Goal: Communication & Community: Ask a question

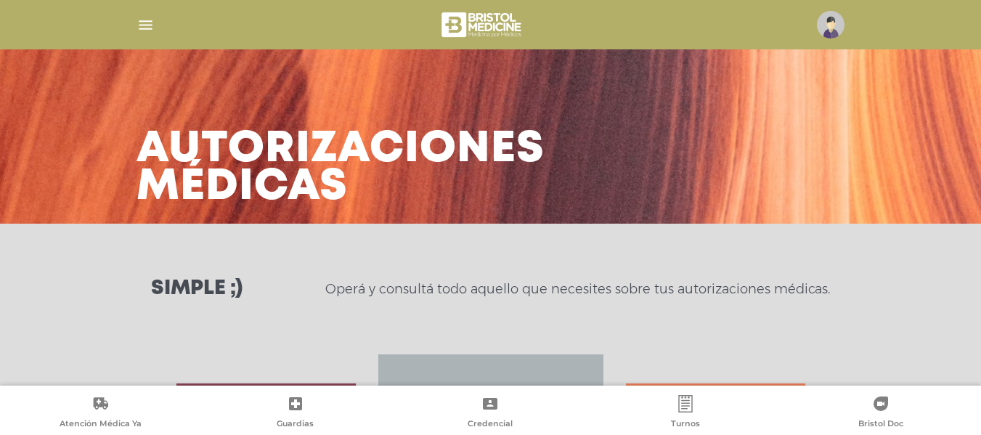
scroll to position [197, 0]
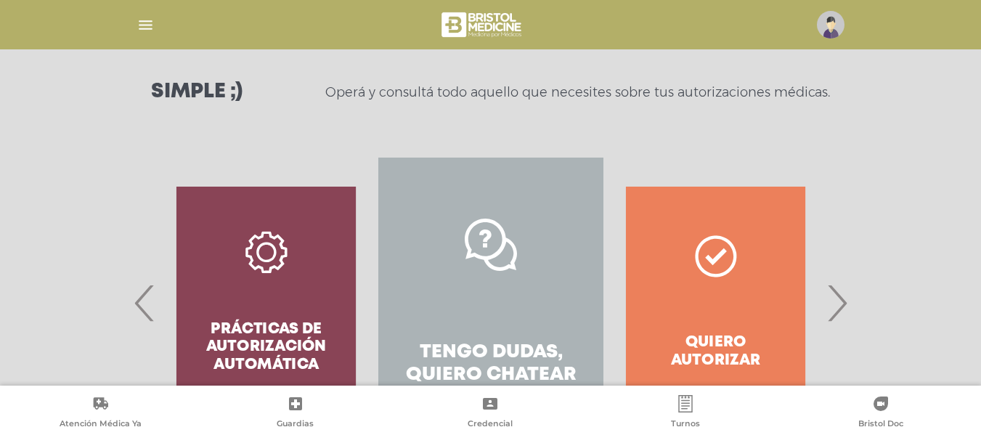
click at [832, 320] on span "›" at bounding box center [837, 303] width 28 height 78
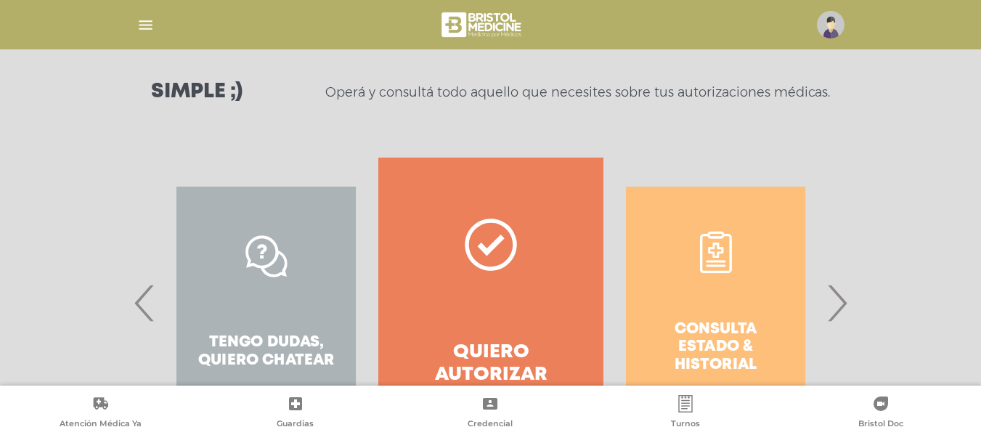
click at [832, 320] on span "›" at bounding box center [837, 303] width 28 height 78
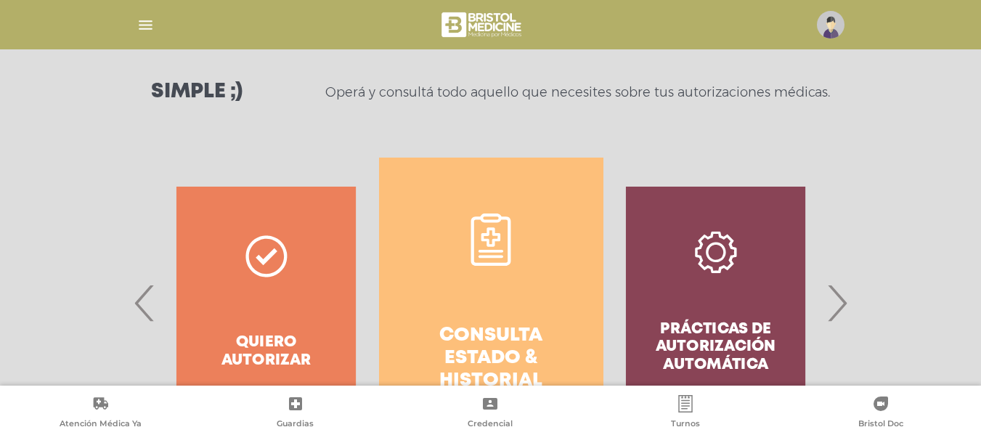
click at [463, 328] on h4 "Consulta estado & historial" at bounding box center [491, 359] width 172 height 68
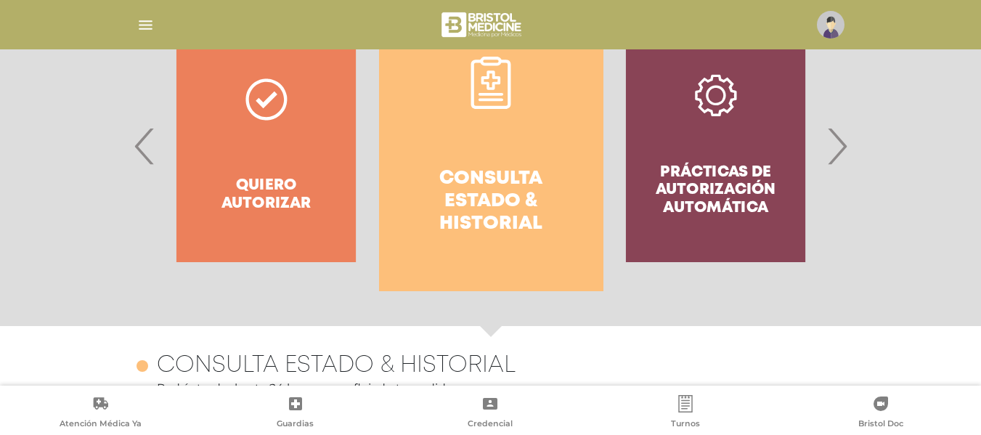
scroll to position [317, 0]
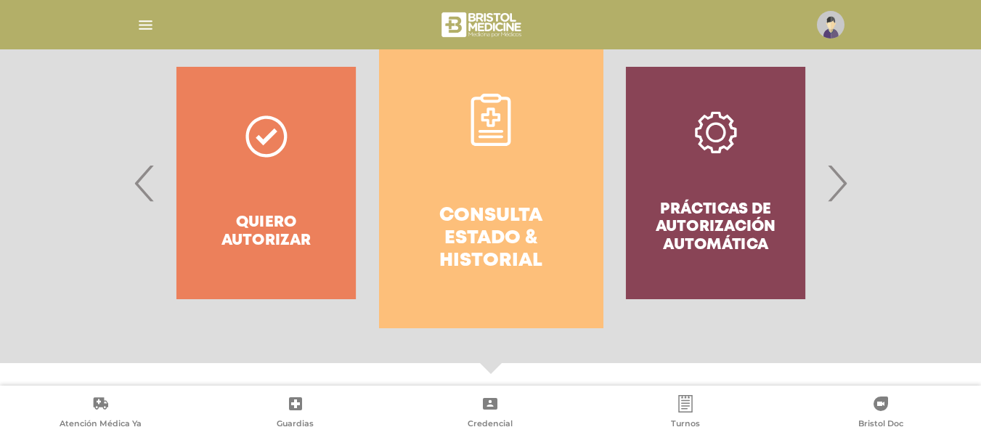
click at [821, 183] on div "Prácticas de autorización automática" at bounding box center [715, 183] width 224 height 290
click at [825, 185] on div "Prácticas de autorización automática" at bounding box center [715, 183] width 224 height 290
click at [829, 187] on span "›" at bounding box center [837, 183] width 28 height 78
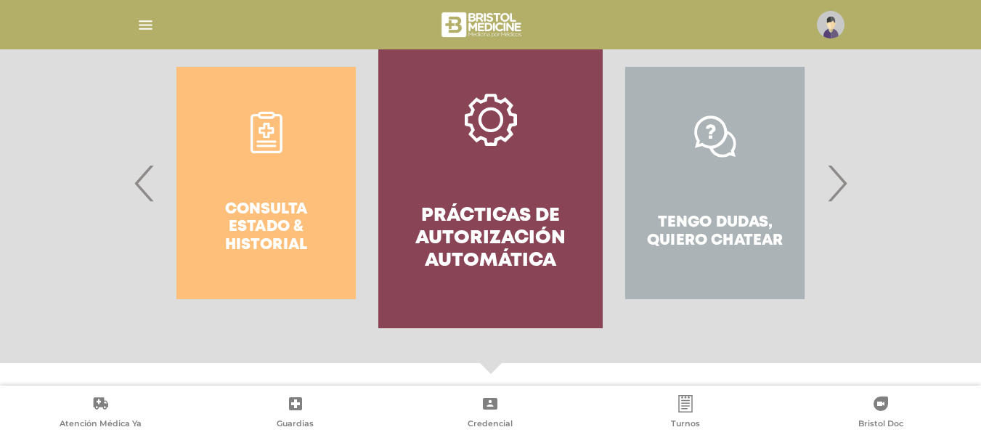
click at [834, 190] on span "›" at bounding box center [837, 183] width 28 height 78
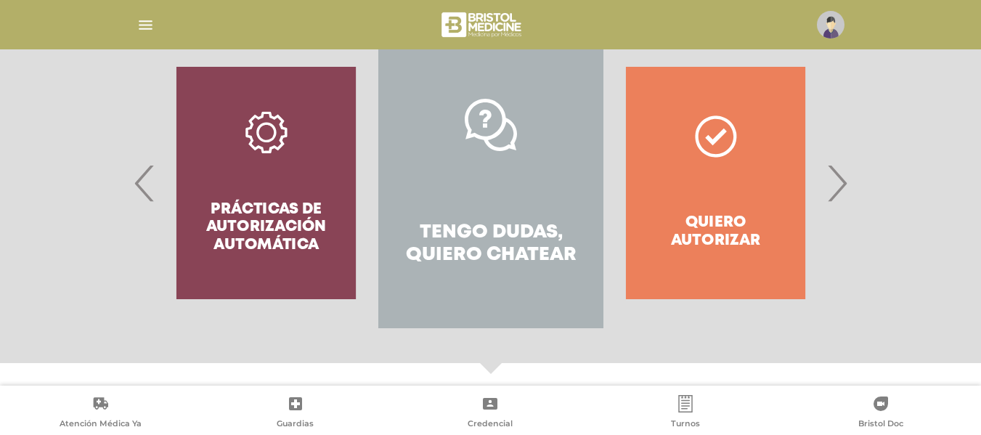
click at [834, 190] on span "›" at bounding box center [837, 183] width 28 height 78
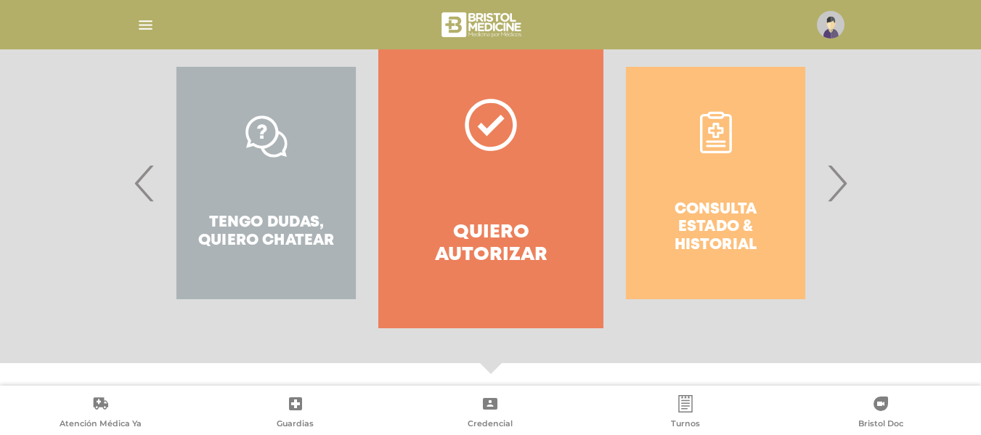
click at [235, 237] on div "Tengo dudas, quiero chatear" at bounding box center [266, 183] width 224 height 290
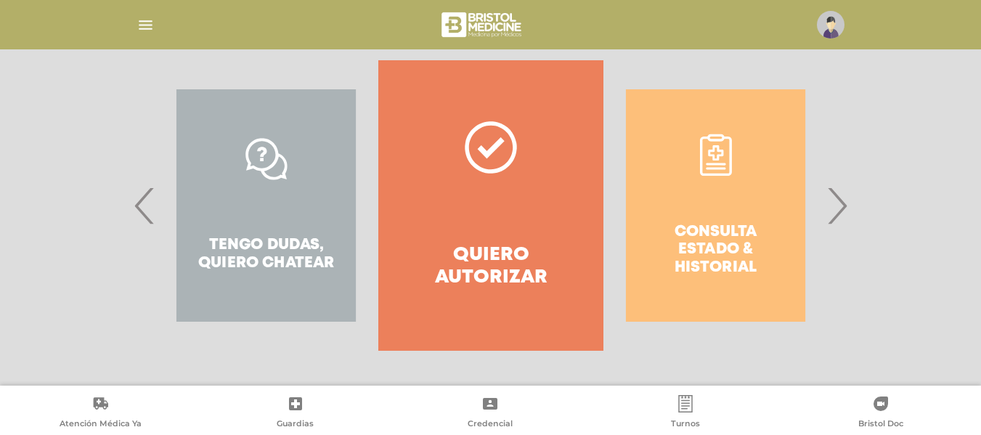
click at [139, 195] on span "‹" at bounding box center [145, 205] width 28 height 78
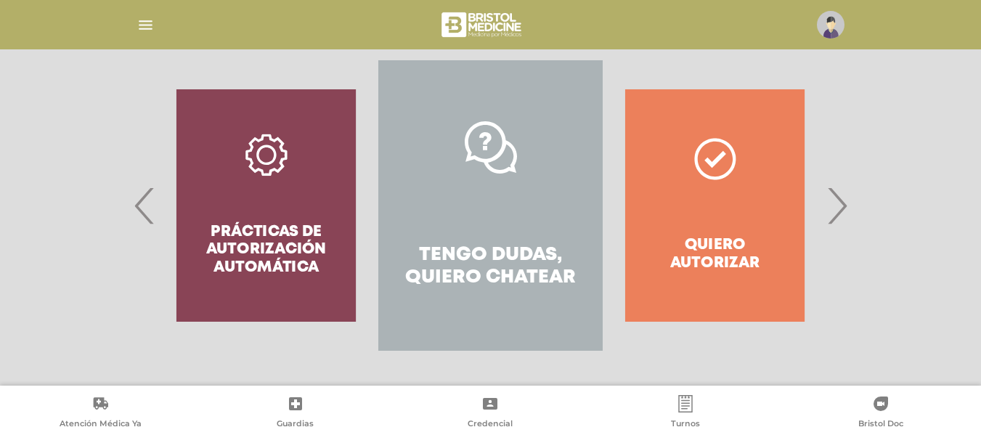
click at [461, 179] on link "Tengo dudas, quiero chatear" at bounding box center [490, 205] width 224 height 290
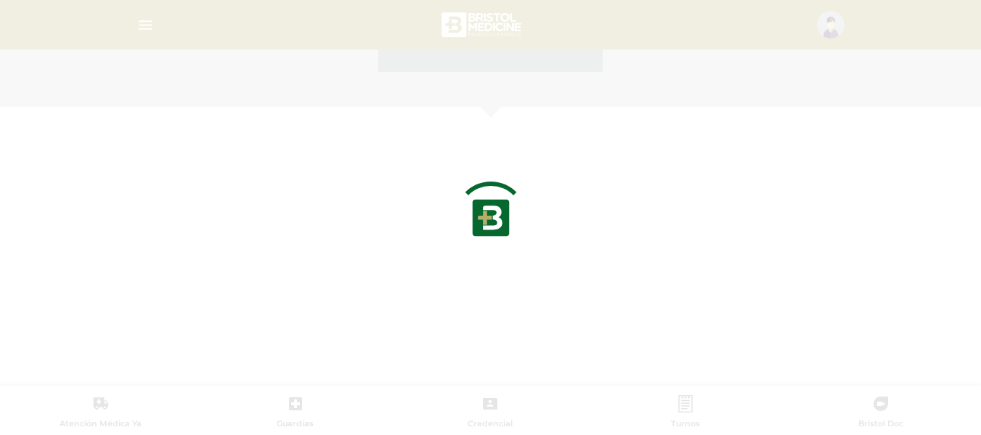
scroll to position [630, 0]
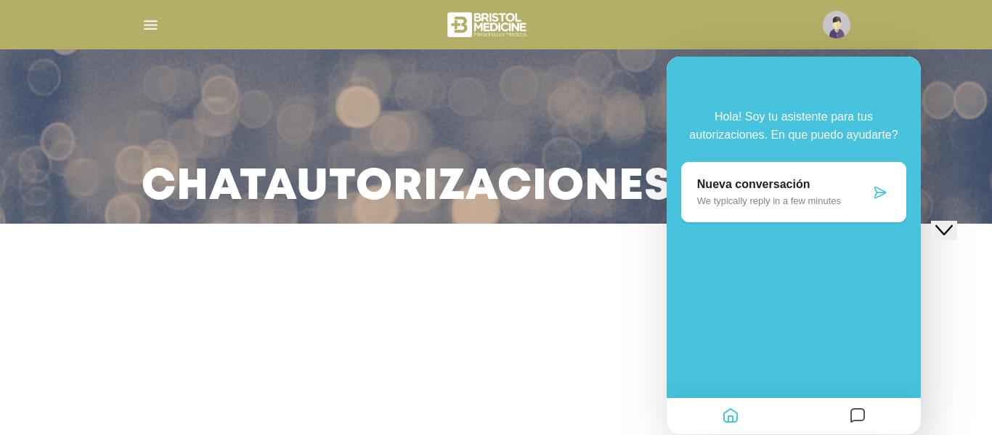
click at [980, 170] on div "Chat Autorizaciones" at bounding box center [496, 112] width 992 height 224
click at [870, 185] on div at bounding box center [880, 192] width 20 height 15
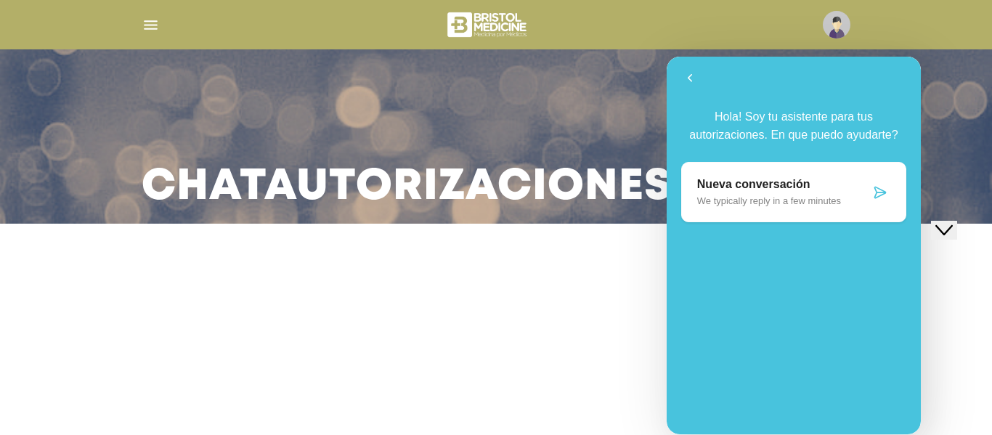
click at [874, 189] on icon at bounding box center [880, 192] width 15 height 15
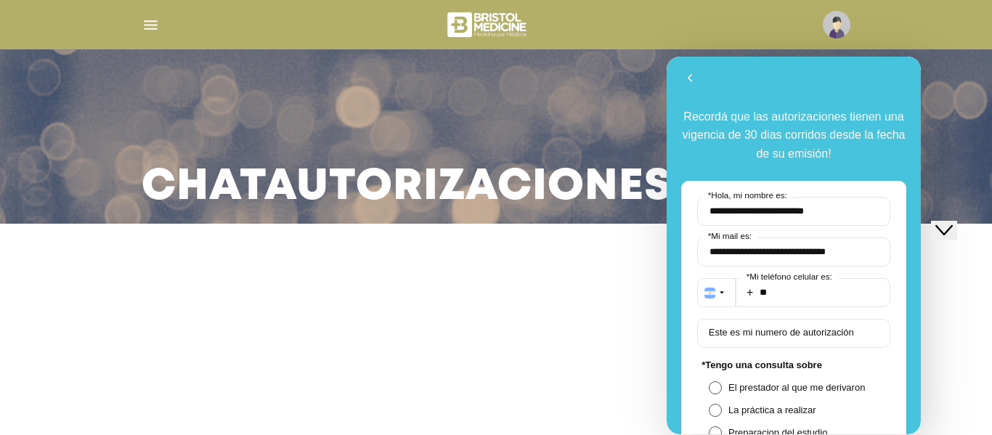
click at [876, 191] on div "**********" at bounding box center [793, 400] width 225 height 439
click at [821, 295] on input "**" at bounding box center [813, 292] width 155 height 29
type input "**********"
click at [757, 383] on span "El prestador al que me derivaron" at bounding box center [803, 387] width 150 height 11
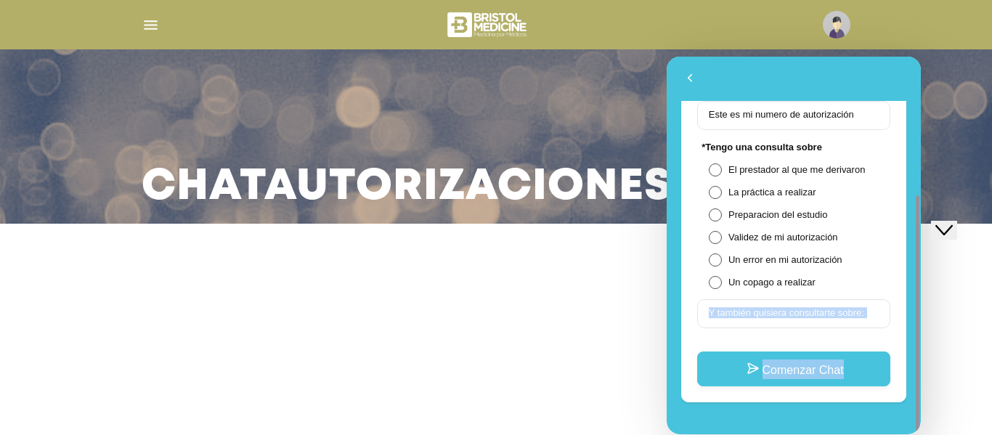
drag, startPoint x: 914, startPoint y: 221, endPoint x: 906, endPoint y: 283, distance: 63.1
click at [906, 283] on div "**********" at bounding box center [794, 246] width 254 height 378
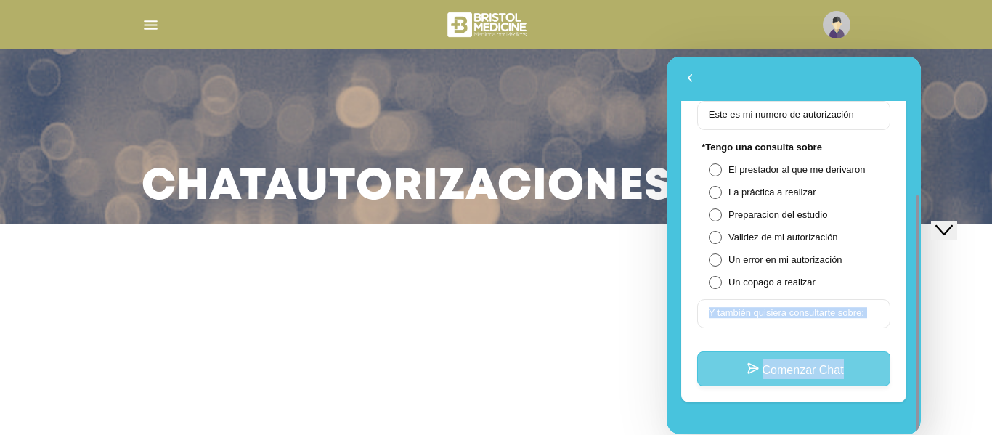
click at [773, 374] on button "Comenzar Chat" at bounding box center [793, 368] width 193 height 35
